Goal: Contribute content

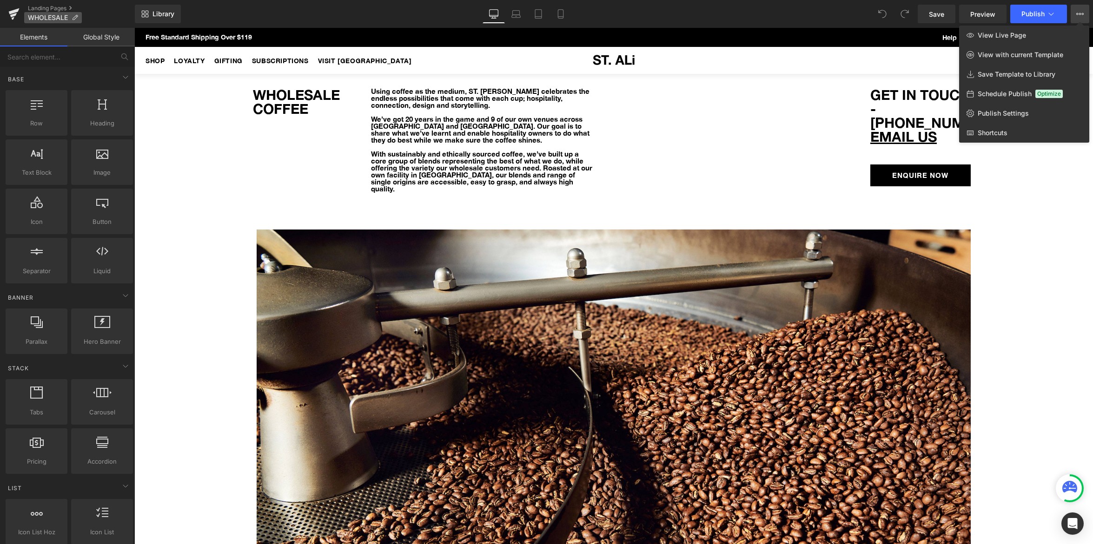
click at [71, 13] on p "WHOLESALE" at bounding box center [53, 17] width 58 height 11
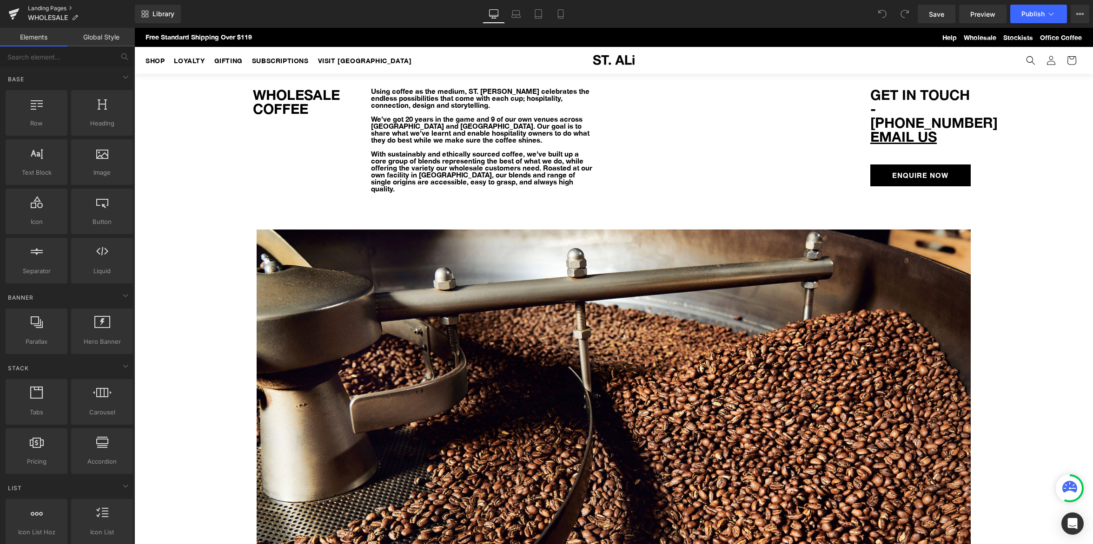
click at [68, 8] on link "Landing Pages" at bounding box center [81, 8] width 107 height 7
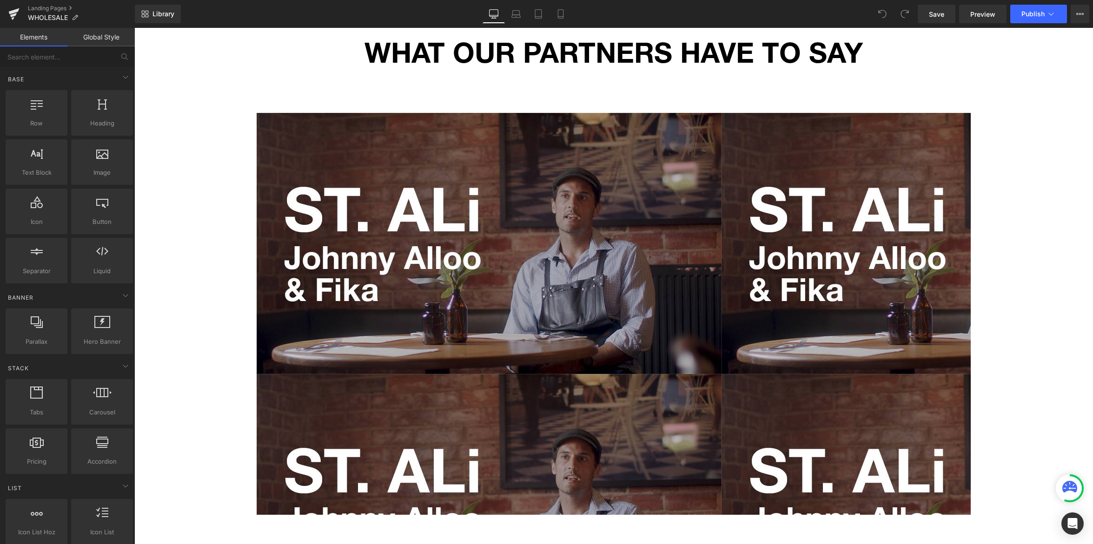
scroll to position [1054, 0]
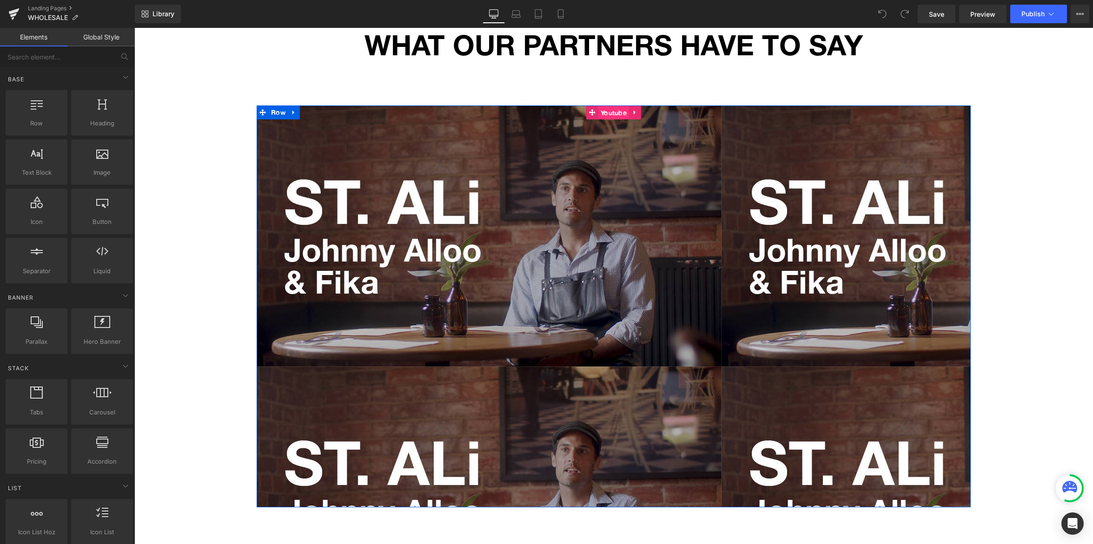
click at [605, 106] on span "Youtube" at bounding box center [613, 113] width 31 height 14
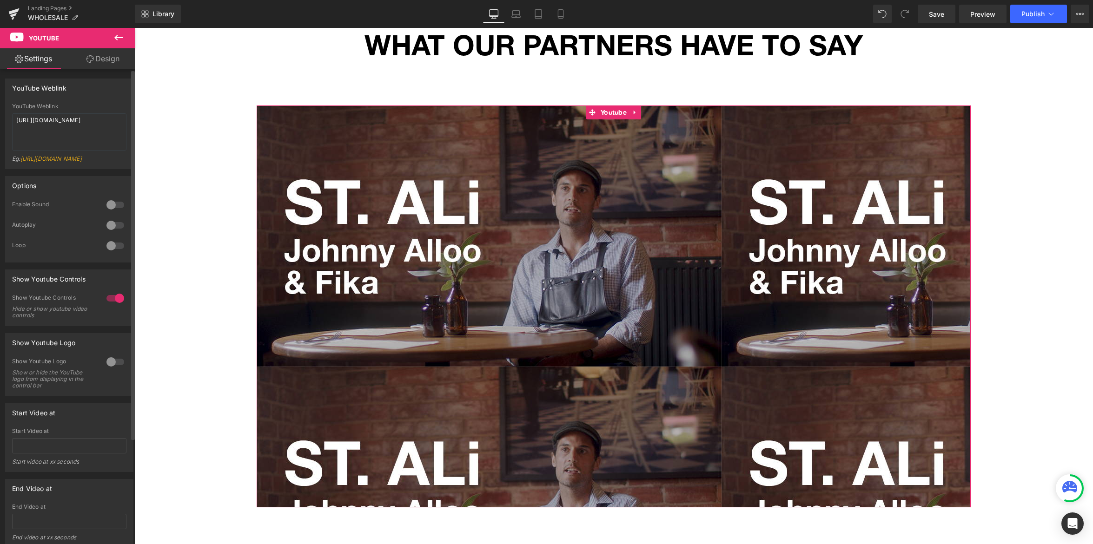
click at [112, 233] on div at bounding box center [115, 225] width 22 height 15
click at [112, 212] on div at bounding box center [115, 205] width 22 height 15
click at [107, 368] on div at bounding box center [115, 362] width 22 height 15
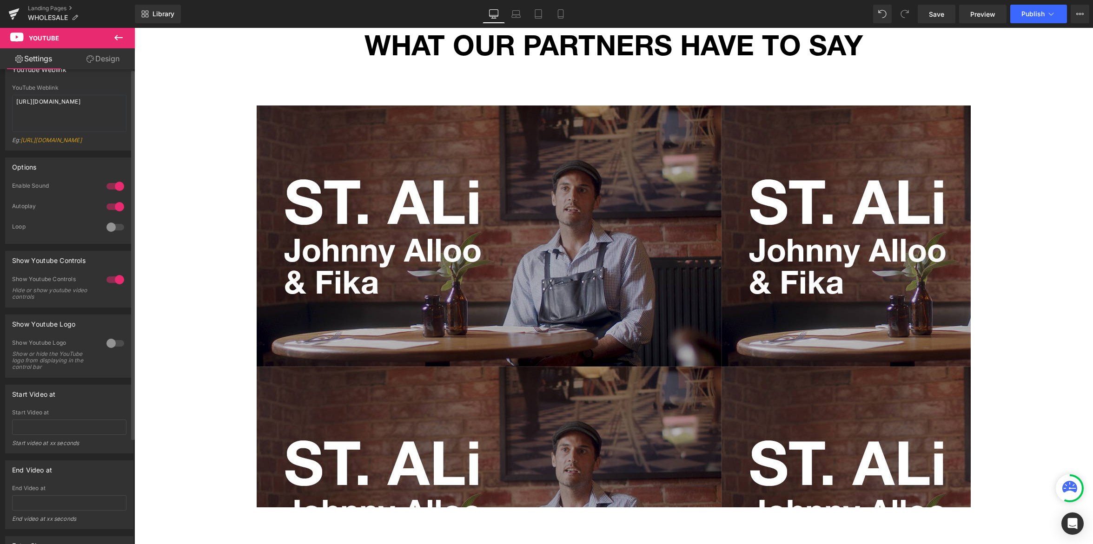
scroll to position [0, 0]
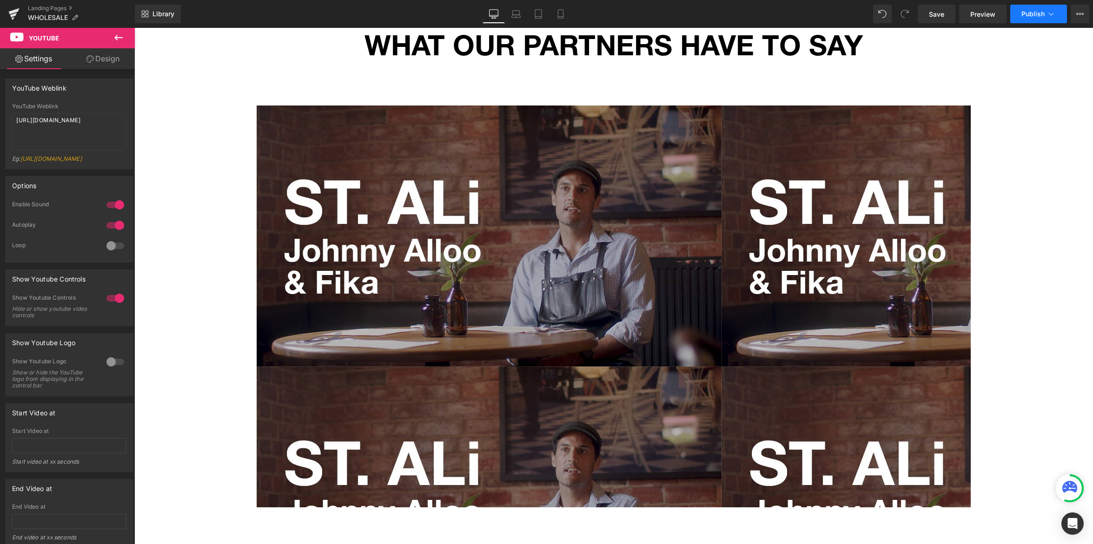
click at [1025, 16] on span "Publish" at bounding box center [1032, 13] width 23 height 7
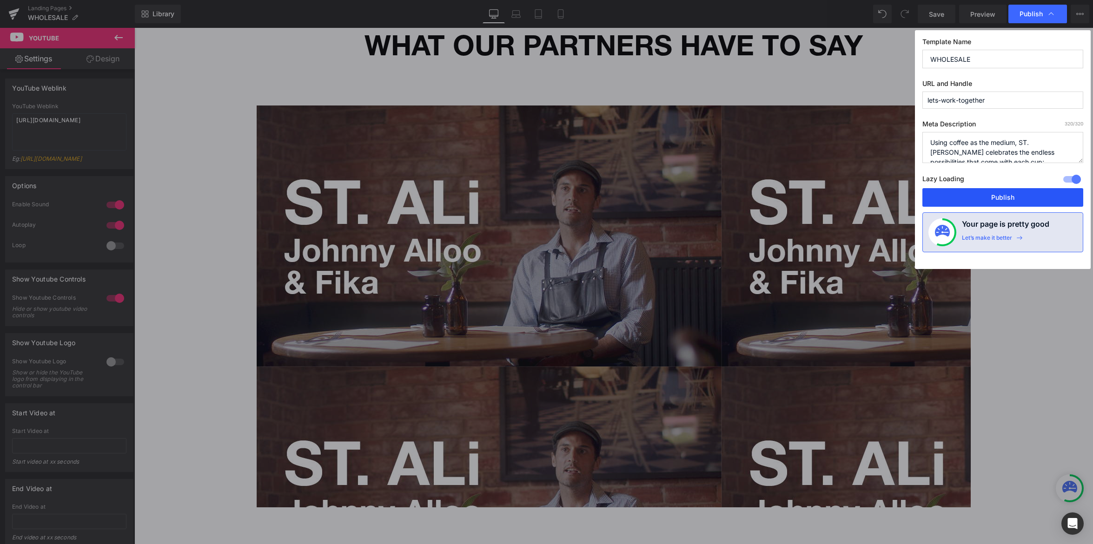
click at [978, 193] on button "Publish" at bounding box center [1002, 197] width 161 height 19
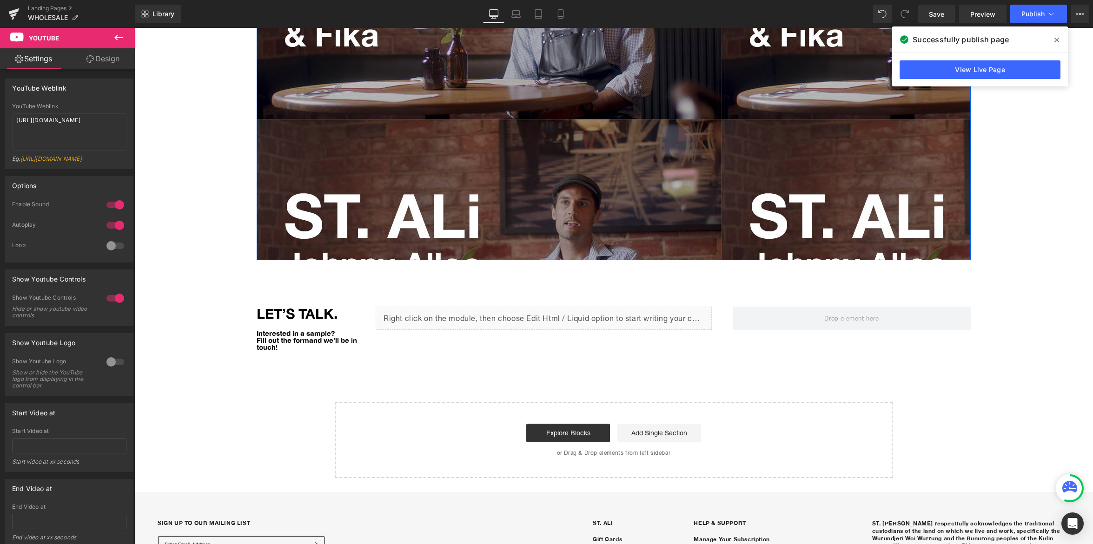
scroll to position [1420, 0]
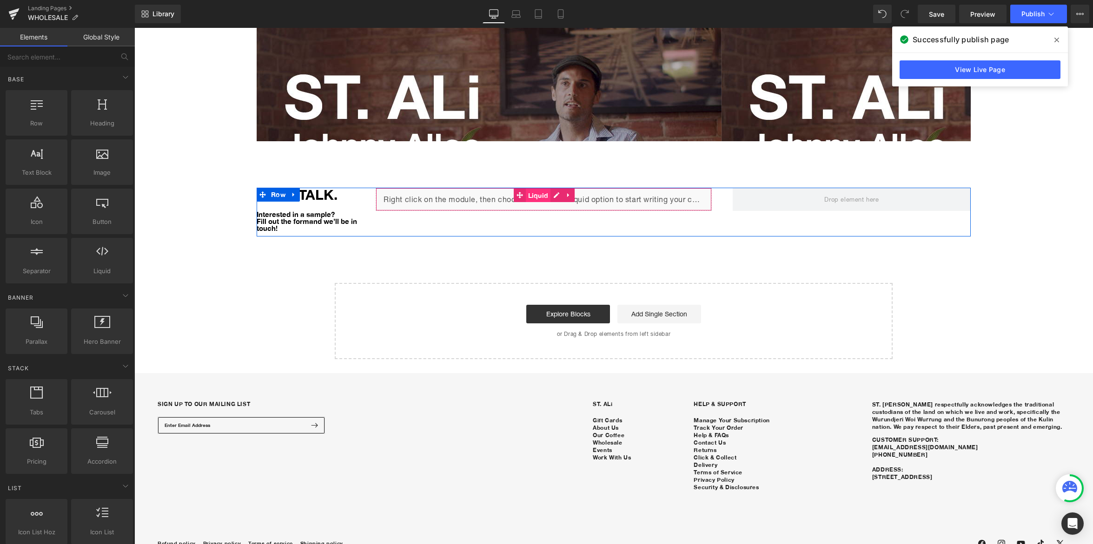
click at [536, 189] on span "Liquid" at bounding box center [538, 196] width 25 height 14
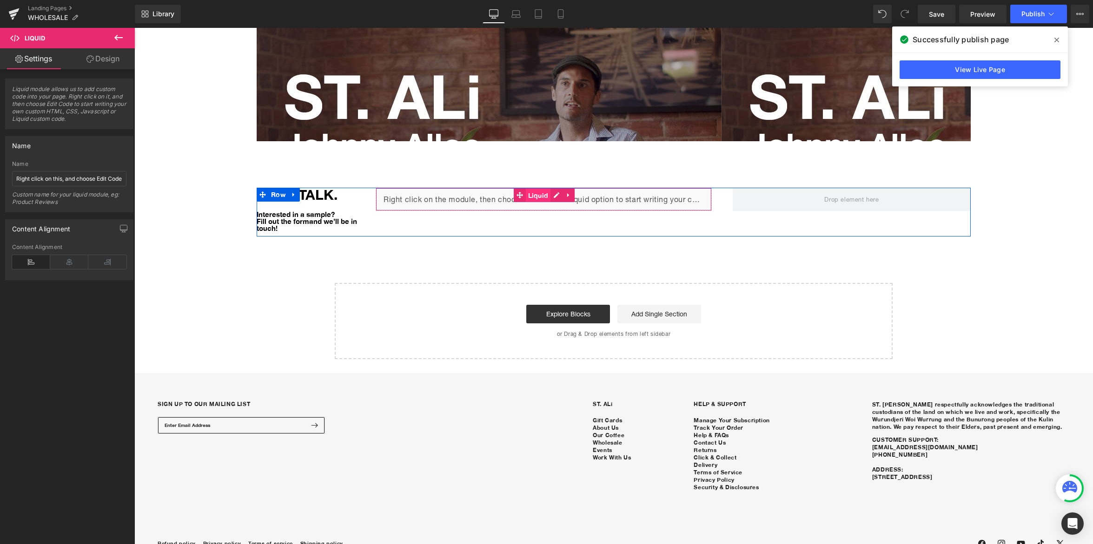
click at [543, 189] on span "Liquid" at bounding box center [538, 196] width 25 height 14
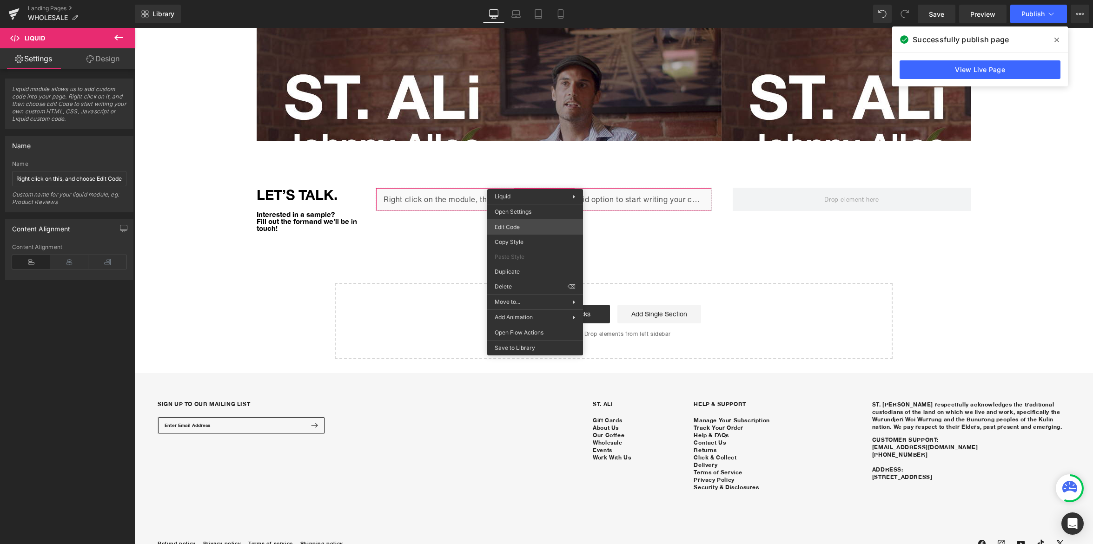
click at [533, 0] on div "Liquid You are previewing how the will restyle your page. You can not edit Elem…" at bounding box center [546, 0] width 1093 height 0
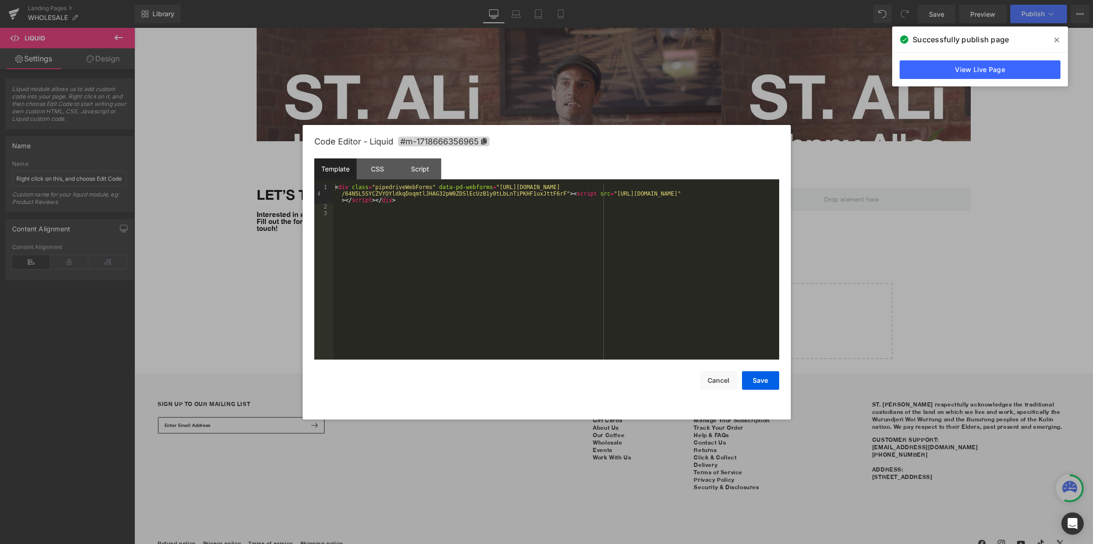
click at [860, 202] on div at bounding box center [546, 272] width 1093 height 544
